Goal: Task Accomplishment & Management: Complete application form

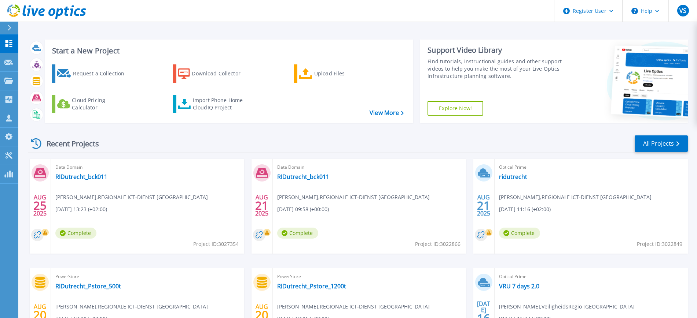
click at [12, 28] on div at bounding box center [13, 28] width 12 height 12
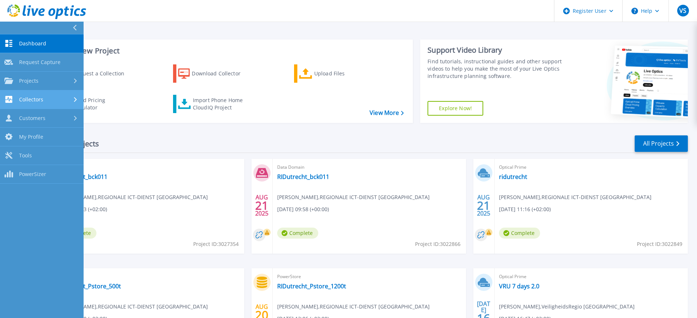
click at [35, 100] on span "Collectors" at bounding box center [31, 99] width 24 height 7
click at [31, 97] on span "Collectors" at bounding box center [31, 99] width 24 height 7
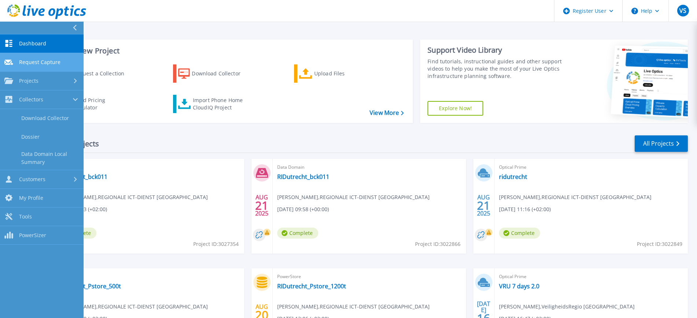
click at [41, 63] on span "Request Capture" at bounding box center [39, 62] width 41 height 7
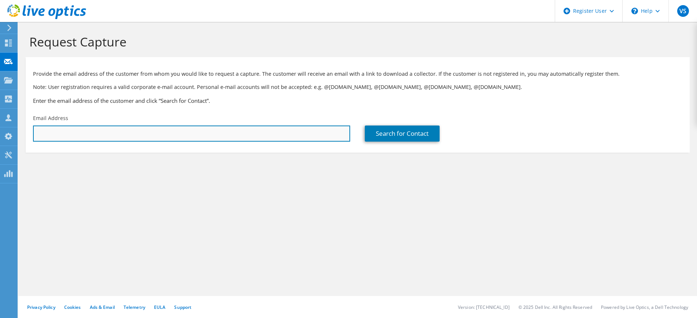
click at [300, 139] on input "text" at bounding box center [191, 134] width 317 height 16
type input "[PERSON_NAME][EMAIL_ADDRESS][DOMAIN_NAME]"
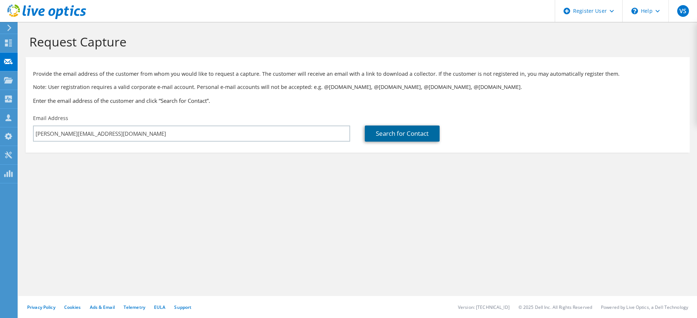
click at [399, 137] on link "Search for Contact" at bounding box center [402, 134] width 75 height 16
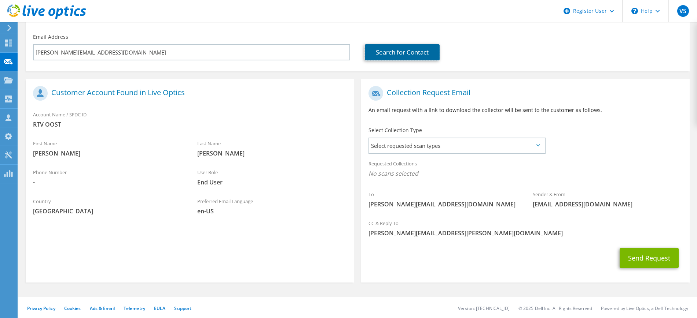
scroll to position [82, 0]
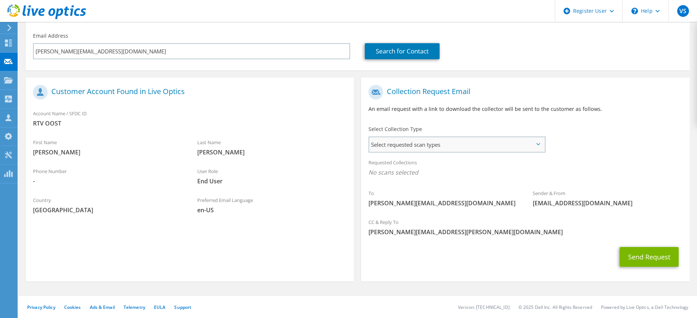
click at [536, 143] on span "Select requested scan types" at bounding box center [456, 144] width 175 height 15
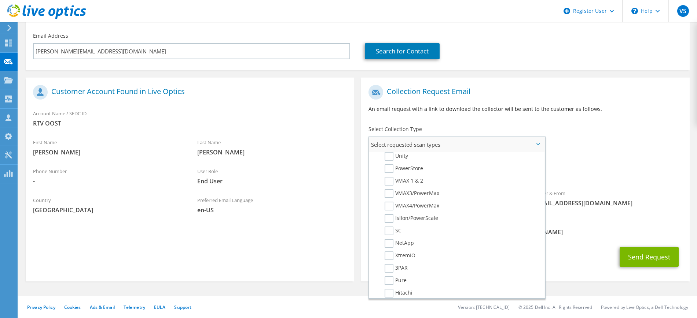
scroll to position [165, 0]
click at [648, 142] on div "To r.gelderman@oost.nl Sender & From liveoptics@liveoptics.com" at bounding box center [525, 147] width 328 height 133
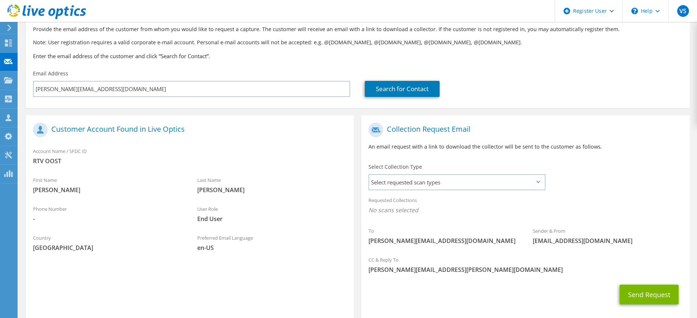
scroll to position [82, 0]
